Goal: Task Accomplishment & Management: Manage account settings

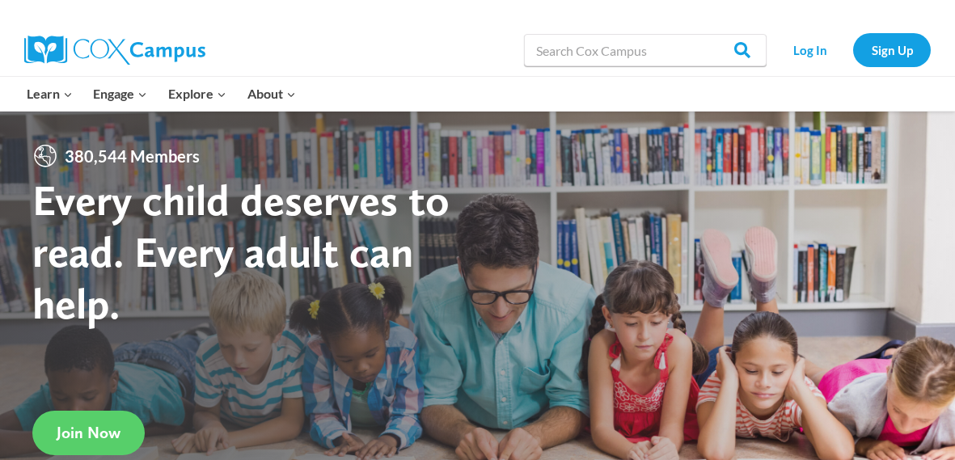
click at [521, 376] on div at bounding box center [477, 331] width 955 height 441
click at [803, 54] on link "Log In" at bounding box center [809, 49] width 70 height 33
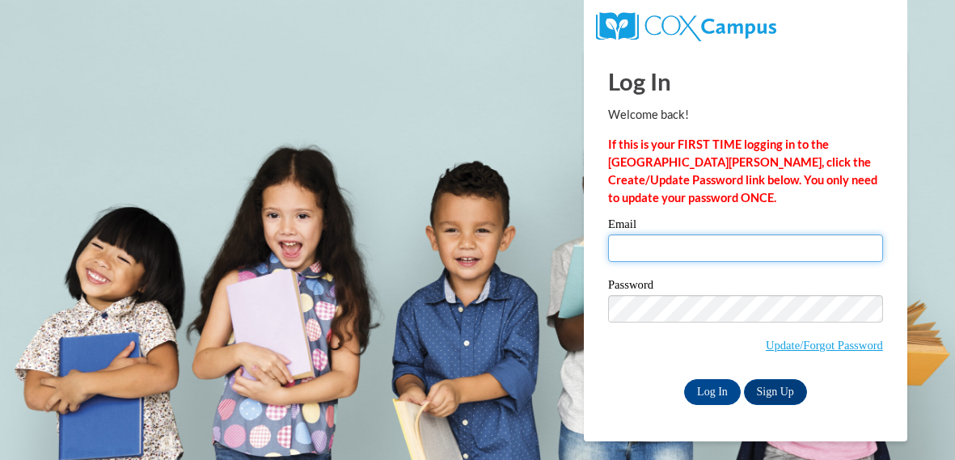
click at [630, 242] on input "Email" at bounding box center [745, 247] width 275 height 27
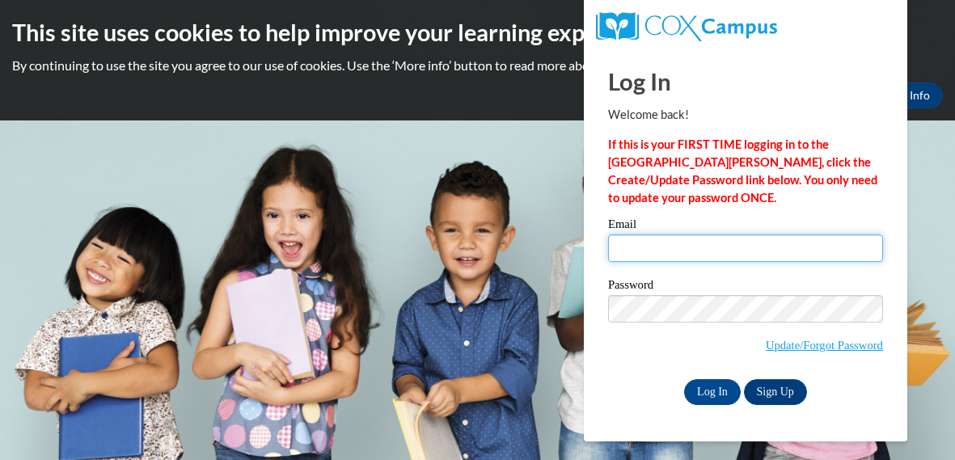
type input "athomas@kewaskumschools.org"
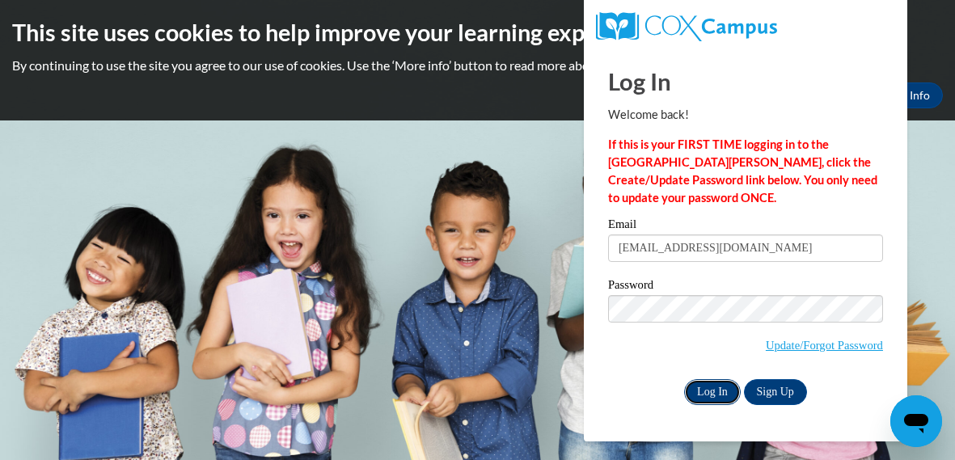
click at [700, 386] on input "Log In" at bounding box center [712, 392] width 57 height 26
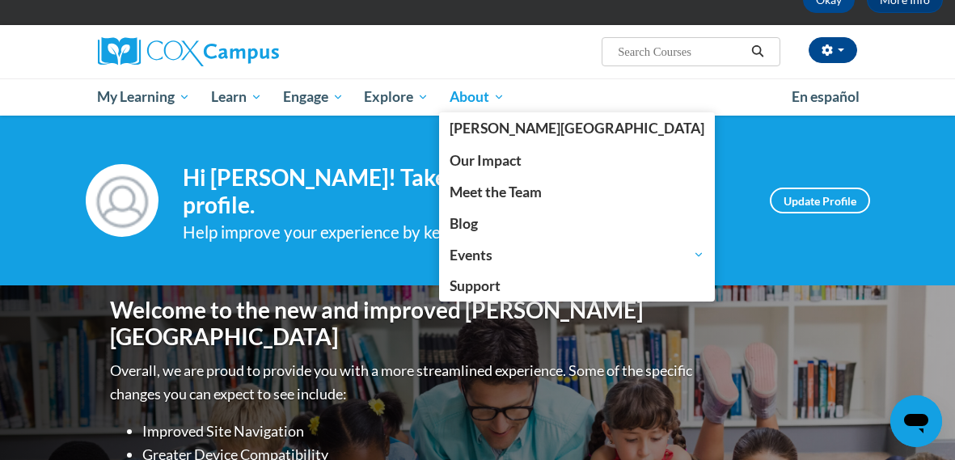
scroll to position [95, 0]
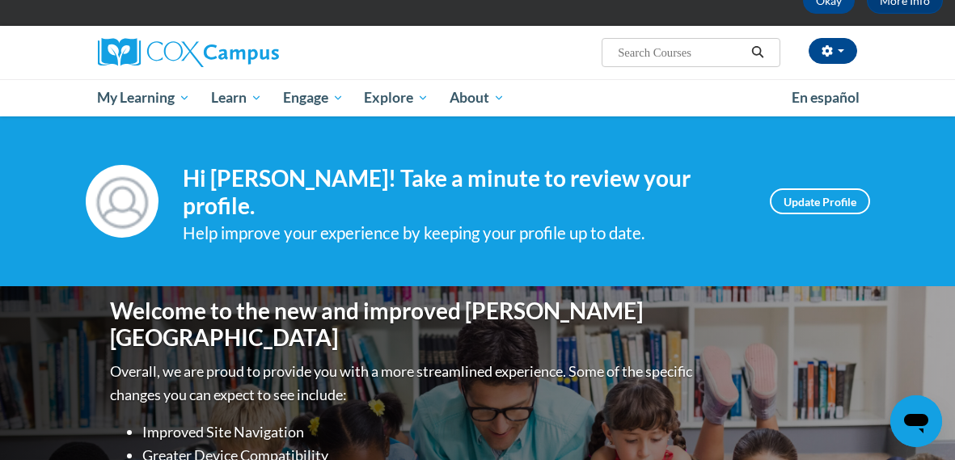
click at [458, 360] on p "Overall, we are proud to provide you with a more streamlined experience. Some o…" at bounding box center [403, 383] width 586 height 47
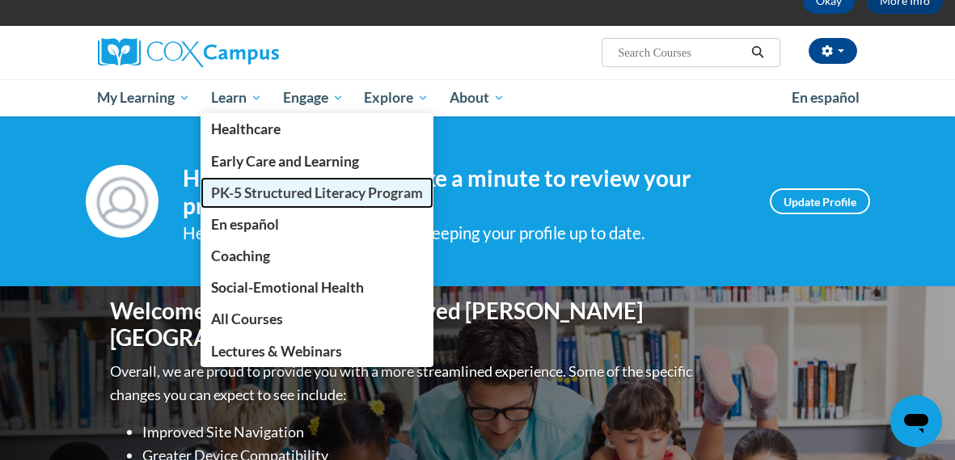
click at [281, 205] on link "PK-5 Structured Literacy Program" at bounding box center [316, 193] width 233 height 32
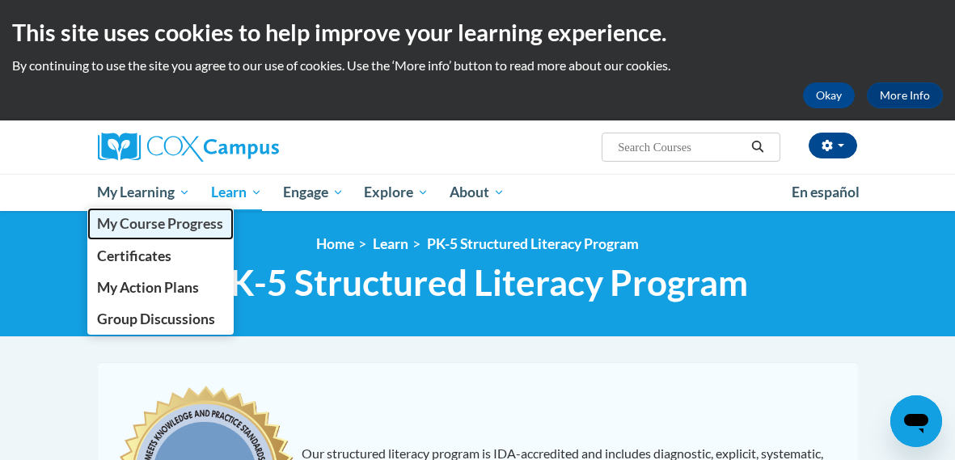
click at [140, 228] on span "My Course Progress" at bounding box center [160, 223] width 126 height 17
